Goal: Complete application form

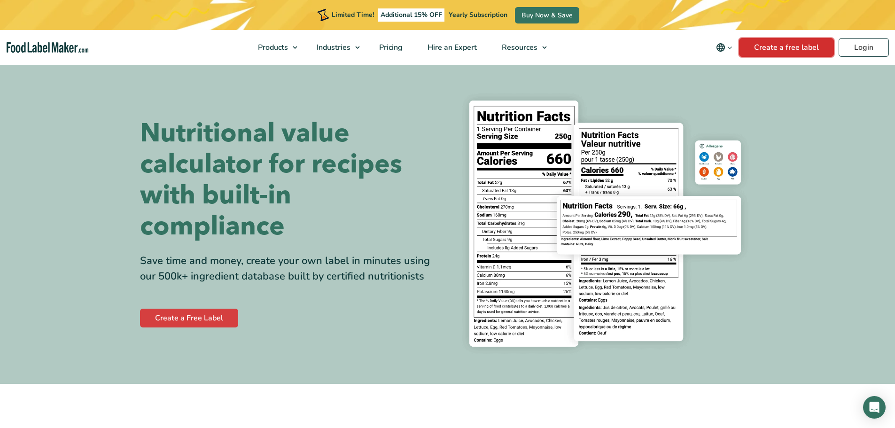
click at [792, 52] on link "Create a free label" at bounding box center [786, 47] width 95 height 19
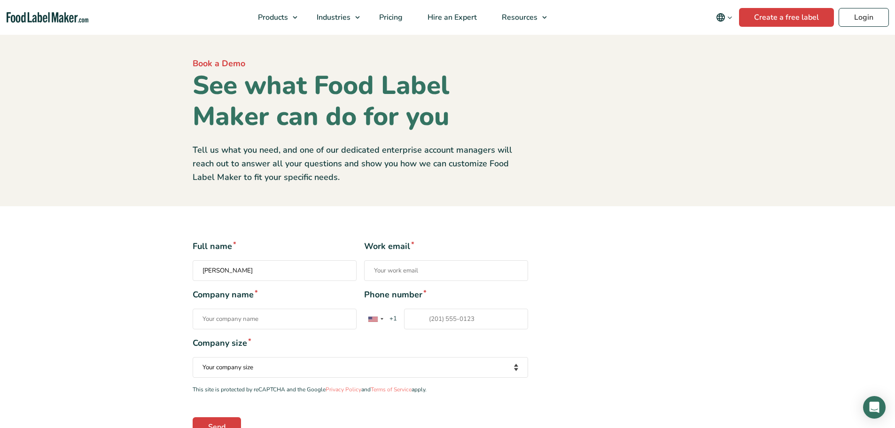
click at [388, 271] on input "Work email *" at bounding box center [446, 270] width 164 height 21
drag, startPoint x: 274, startPoint y: 275, endPoint x: 180, endPoint y: 256, distance: 95.1
click at [180, 256] on div "Full name * [PERSON_NAME] Work email * Company name * Phone number * [GEOGRAPHI…" at bounding box center [448, 338] width 616 height 196
type input "[PERSON_NAME]"
click at [388, 268] on input "Work email *" at bounding box center [446, 270] width 164 height 21
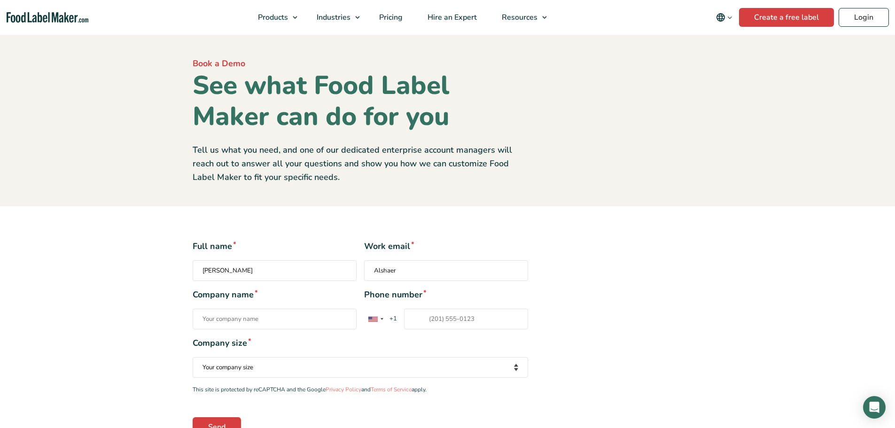
type input "Alshaer"
click at [313, 322] on input "Company name *" at bounding box center [275, 319] width 164 height 21
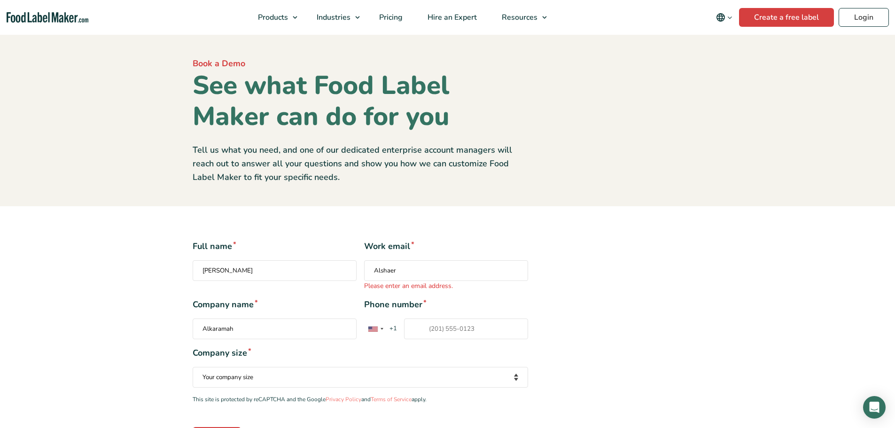
type input "Alkaramah Co."
type input "[PHONE_NUMBER]"
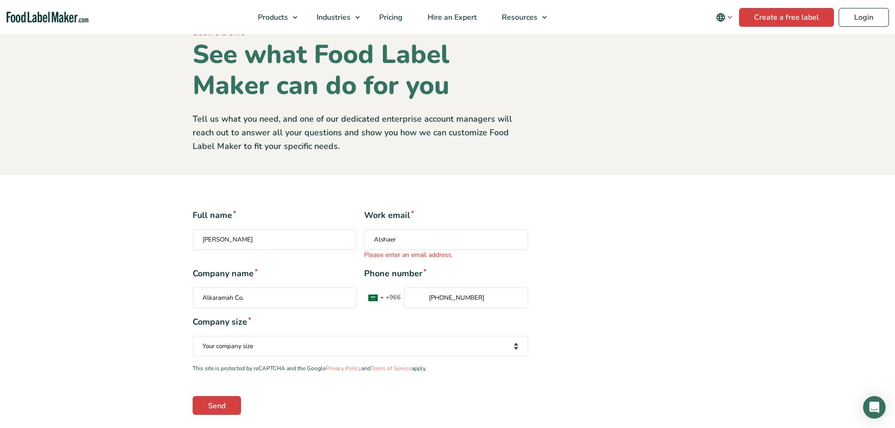
scroll to position [47, 0]
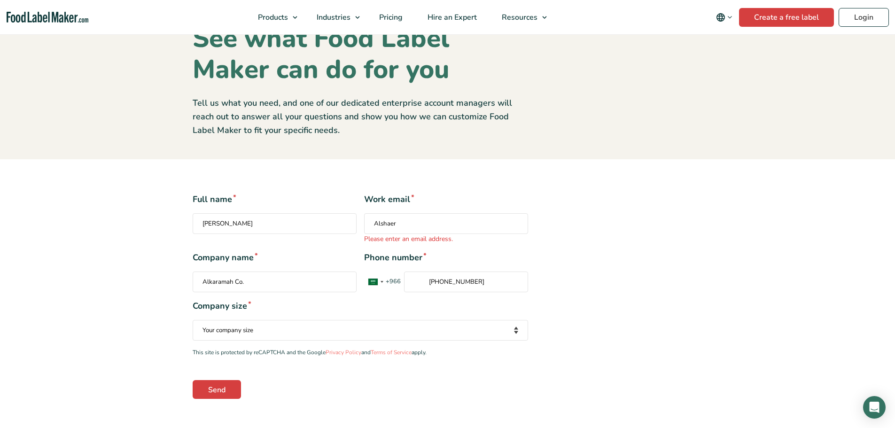
click at [350, 329] on select "Your company size Fewer than 10 Employees 10 to 50 Employees 51 to 500 Employee…" at bounding box center [361, 330] width 336 height 21
select select "10 to 50 Employees"
click at [193, 320] on select "Your company size Fewer than 10 Employees 10 to 50 Employees 51 to 500 Employee…" at bounding box center [361, 330] width 336 height 21
click at [219, 392] on input "Send" at bounding box center [217, 389] width 48 height 19
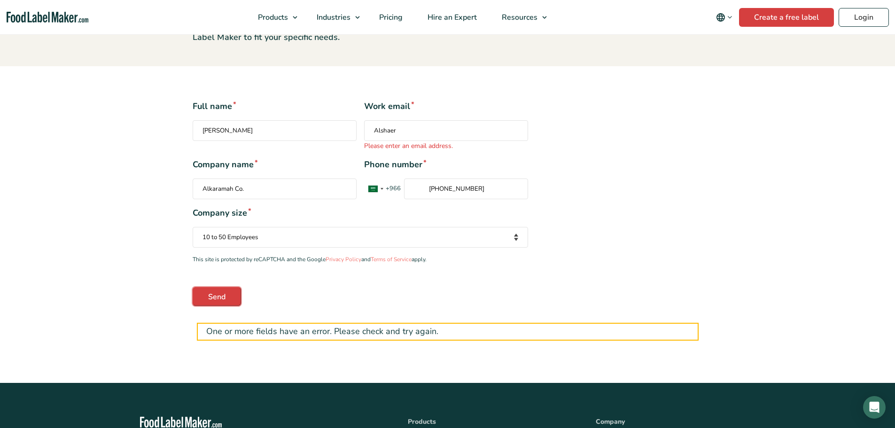
scroll to position [94, 0]
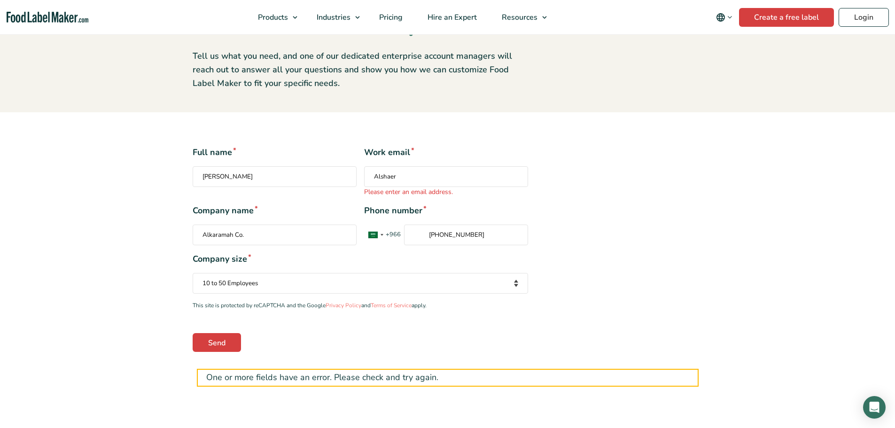
click at [425, 182] on input "Alshaer" at bounding box center [446, 176] width 164 height 21
click at [265, 178] on input "[PERSON_NAME]" at bounding box center [275, 176] width 164 height 21
type input "[PERSON_NAME]"
click at [389, 174] on input "Alshaer" at bounding box center [446, 176] width 164 height 21
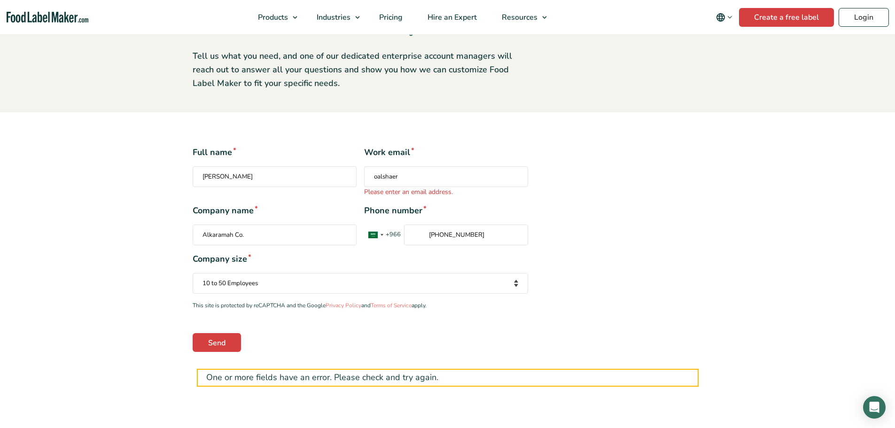
type input "oalshaer68@gmail.com"
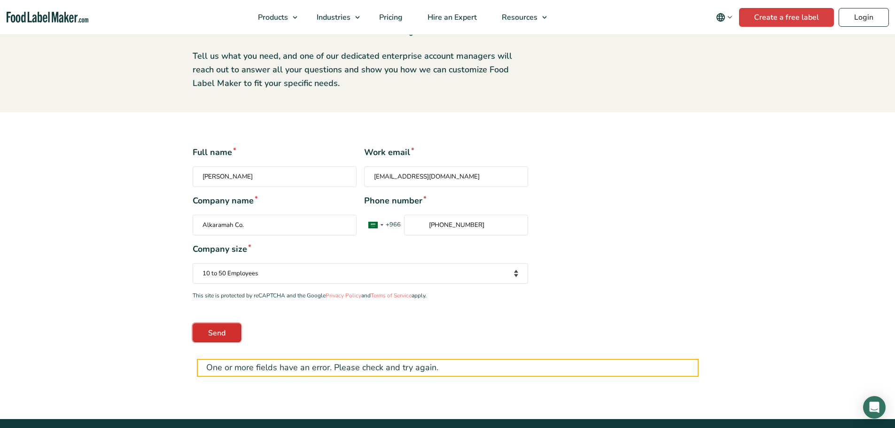
click at [214, 334] on input "Send" at bounding box center [217, 332] width 48 height 19
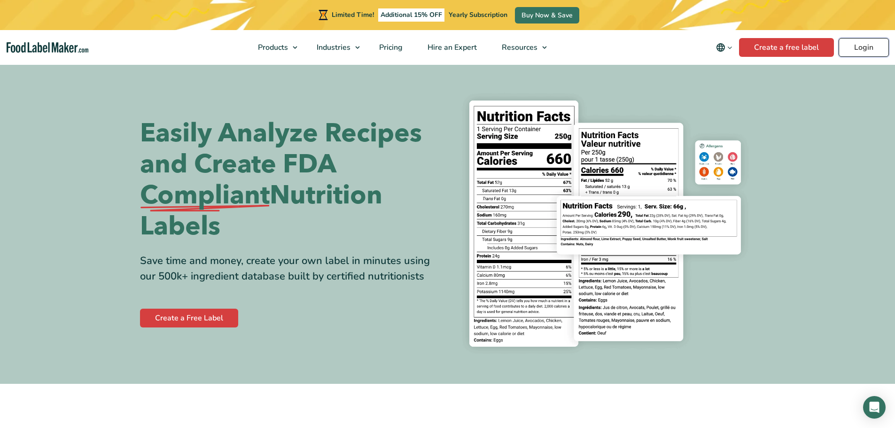
click at [863, 53] on link "Login" at bounding box center [864, 47] width 50 height 19
